Goal: Information Seeking & Learning: Learn about a topic

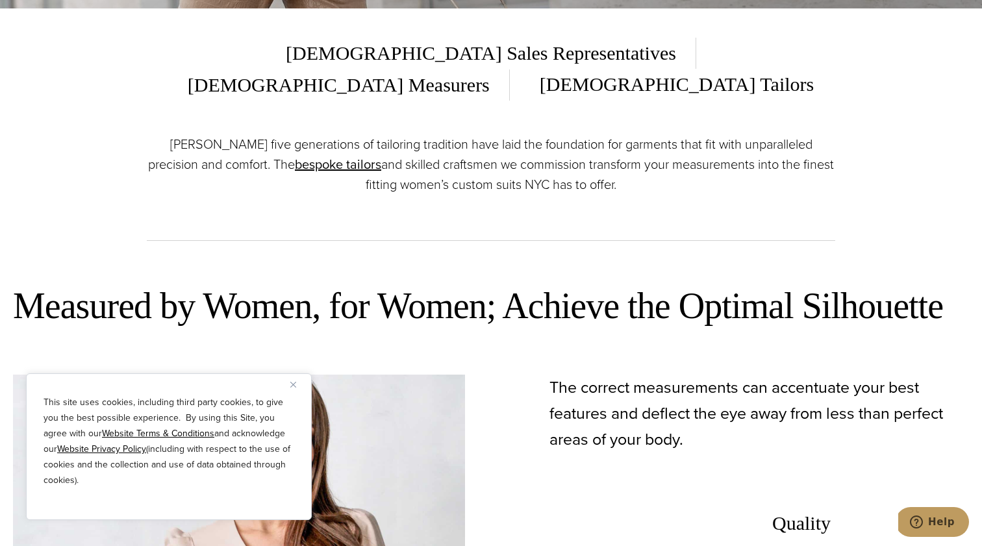
scroll to position [538, 0]
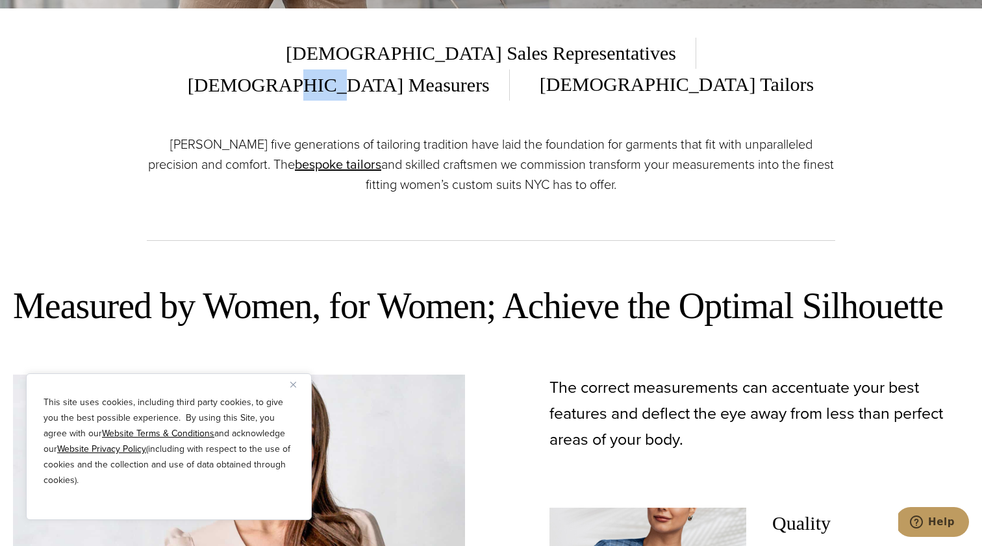
drag, startPoint x: 569, startPoint y: 55, endPoint x: 600, endPoint y: 55, distance: 31.2
click at [510, 69] on span "[DEMOGRAPHIC_DATA] Measurers" at bounding box center [338, 84] width 341 height 31
click at [723, 69] on span "[DEMOGRAPHIC_DATA] Tailors" at bounding box center [666, 85] width 293 height 32
click at [371, 51] on span "[DEMOGRAPHIC_DATA] Sales Representatives" at bounding box center [491, 53] width 410 height 31
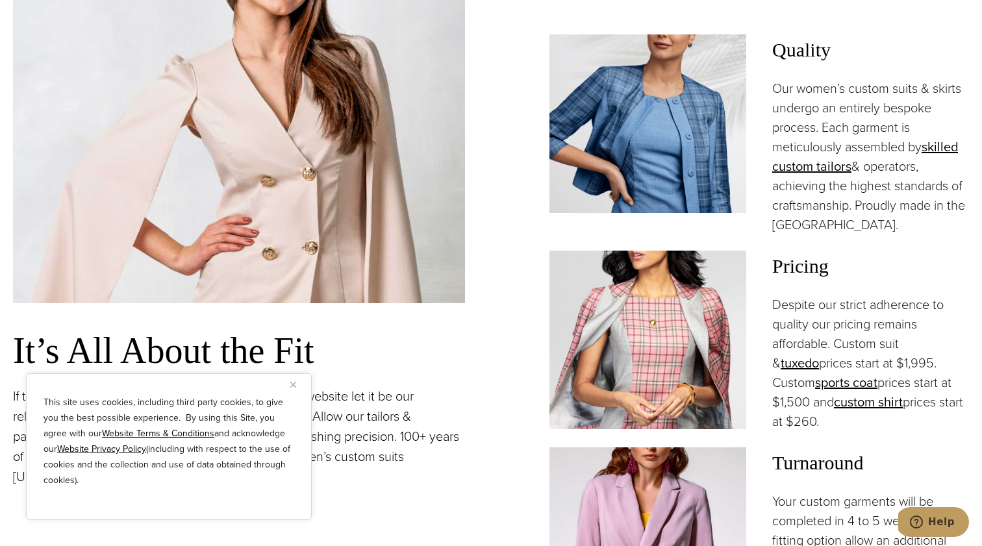
scroll to position [1012, 0]
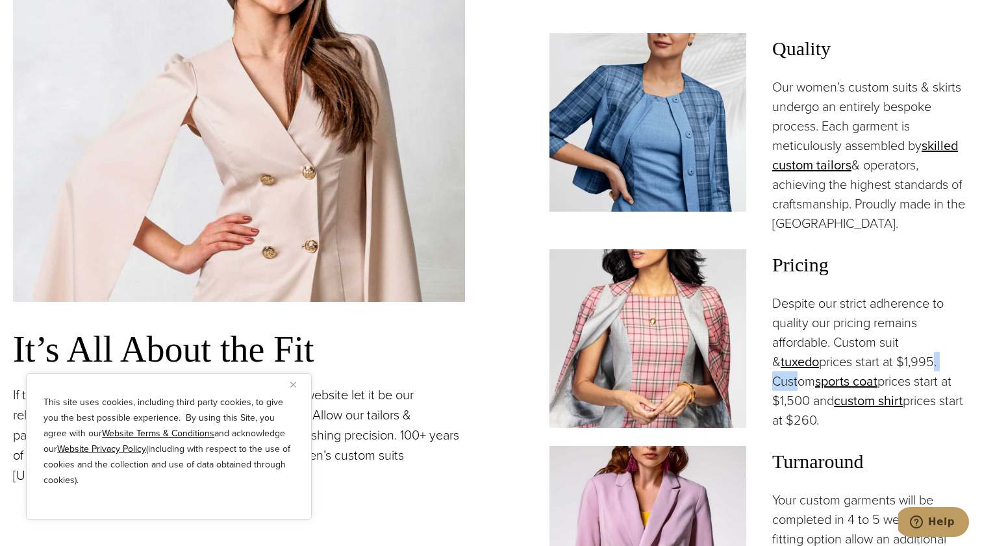
drag, startPoint x: 880, startPoint y: 329, endPoint x: 913, endPoint y: 329, distance: 33.1
click at [913, 329] on p "Despite our strict adherence to quality our pricing remains affordable. Custom …" at bounding box center [870, 361] width 197 height 136
drag, startPoint x: 909, startPoint y: 354, endPoint x: 931, endPoint y: 354, distance: 22.1
click at [931, 354] on p "Despite our strict adherence to quality our pricing remains affordable. Custom …" at bounding box center [870, 361] width 197 height 136
drag, startPoint x: 913, startPoint y: 371, endPoint x: 920, endPoint y: 371, distance: 7.1
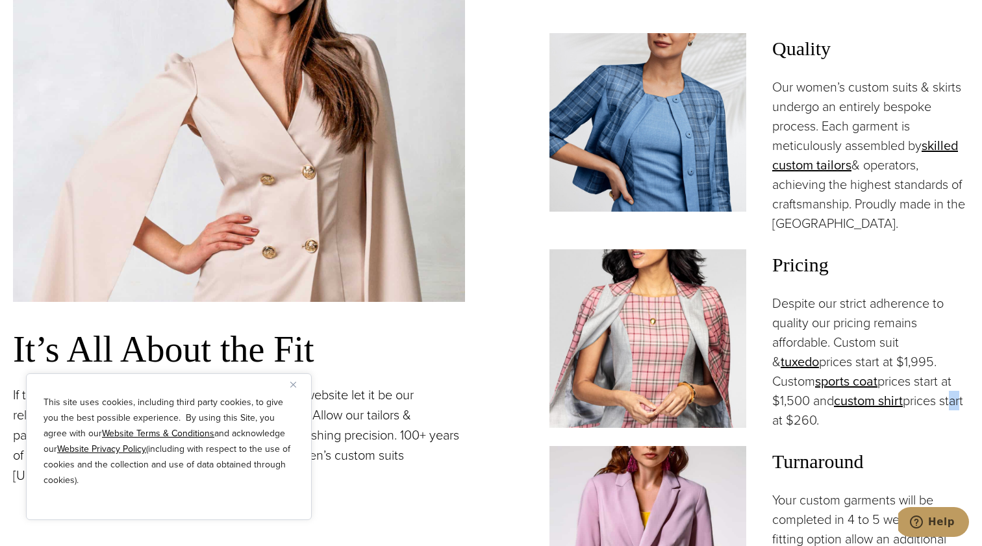
click at [920, 371] on p "Despite our strict adherence to quality our pricing remains affordable. Custom …" at bounding box center [870, 361] width 197 height 136
click at [839, 305] on p "Despite our strict adherence to quality our pricing remains affordable. Custom …" at bounding box center [870, 361] width 197 height 136
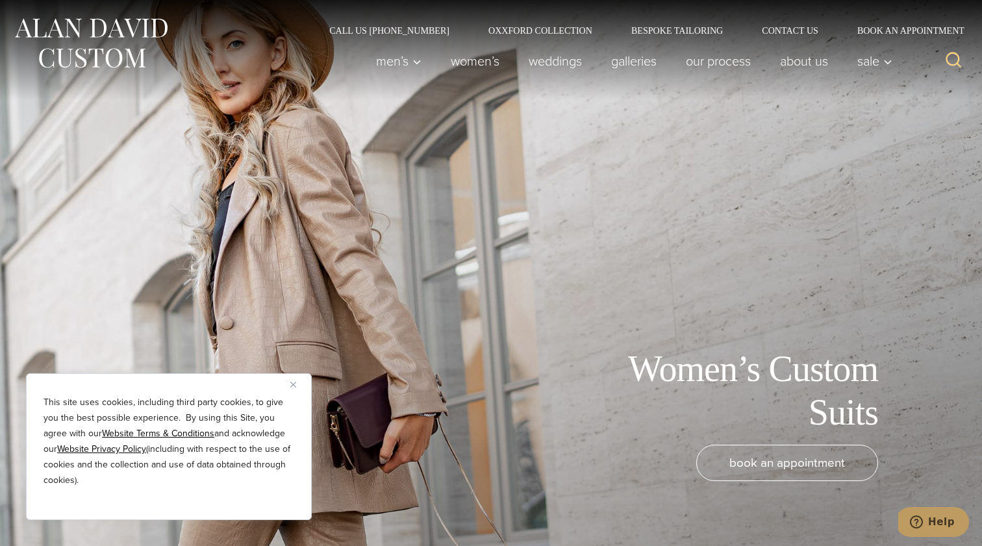
scroll to position [0, 0]
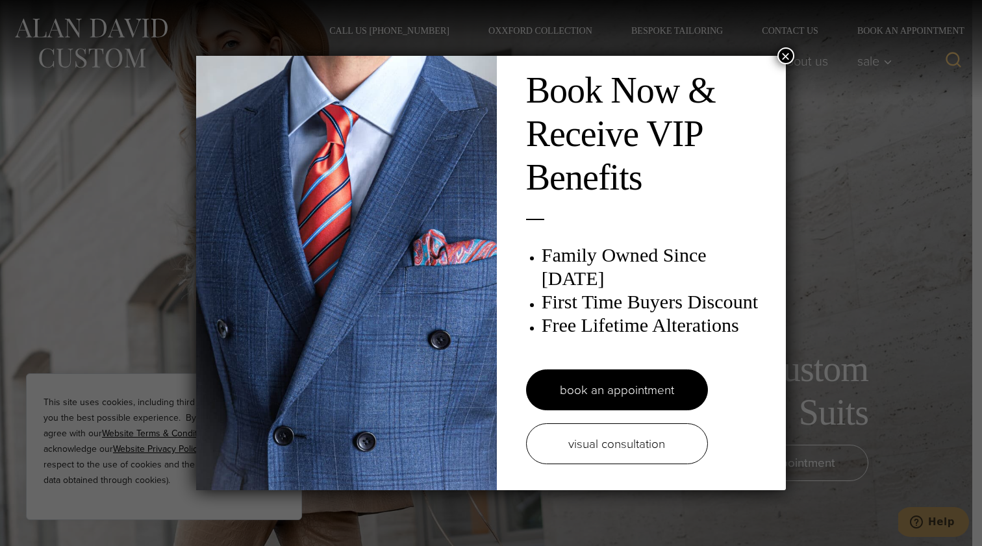
click at [790, 55] on button "×" at bounding box center [785, 55] width 17 height 17
